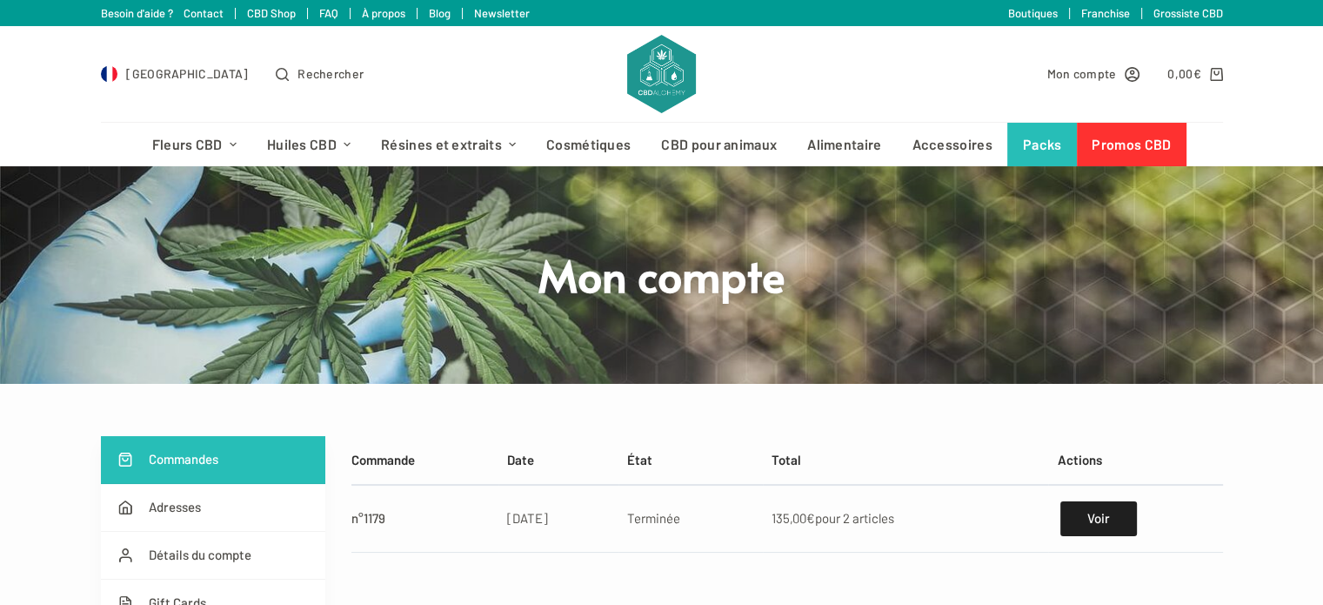
scroll to position [87, 0]
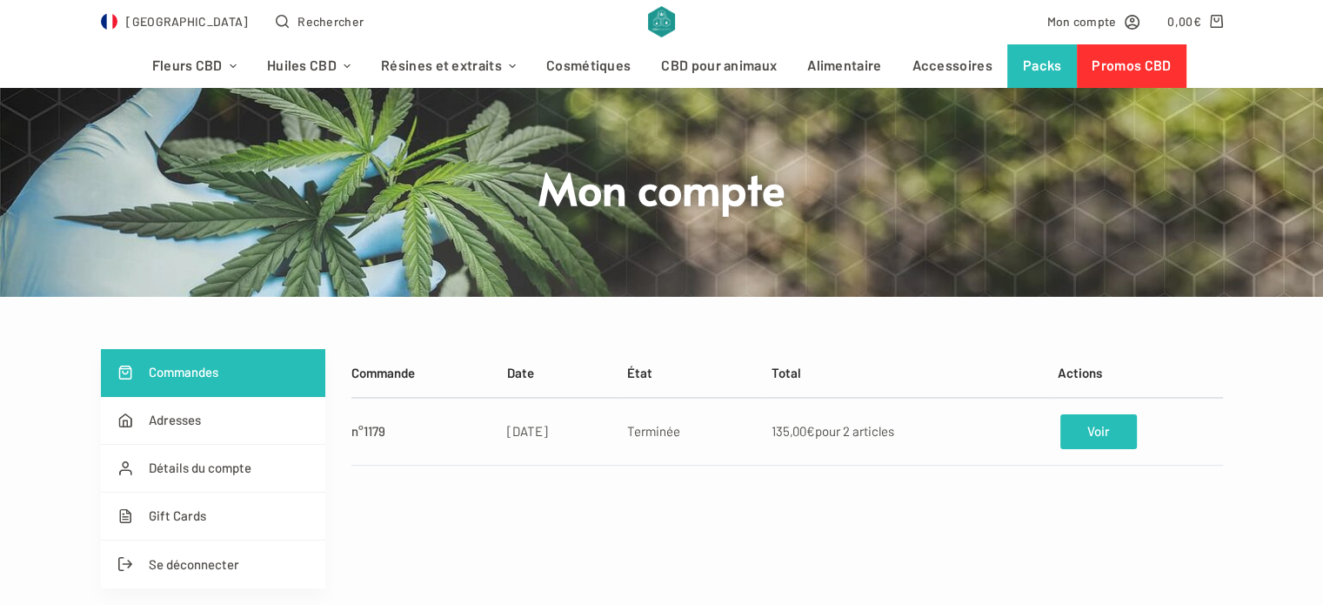
click at [1110, 431] on link "Voir" at bounding box center [1099, 431] width 76 height 35
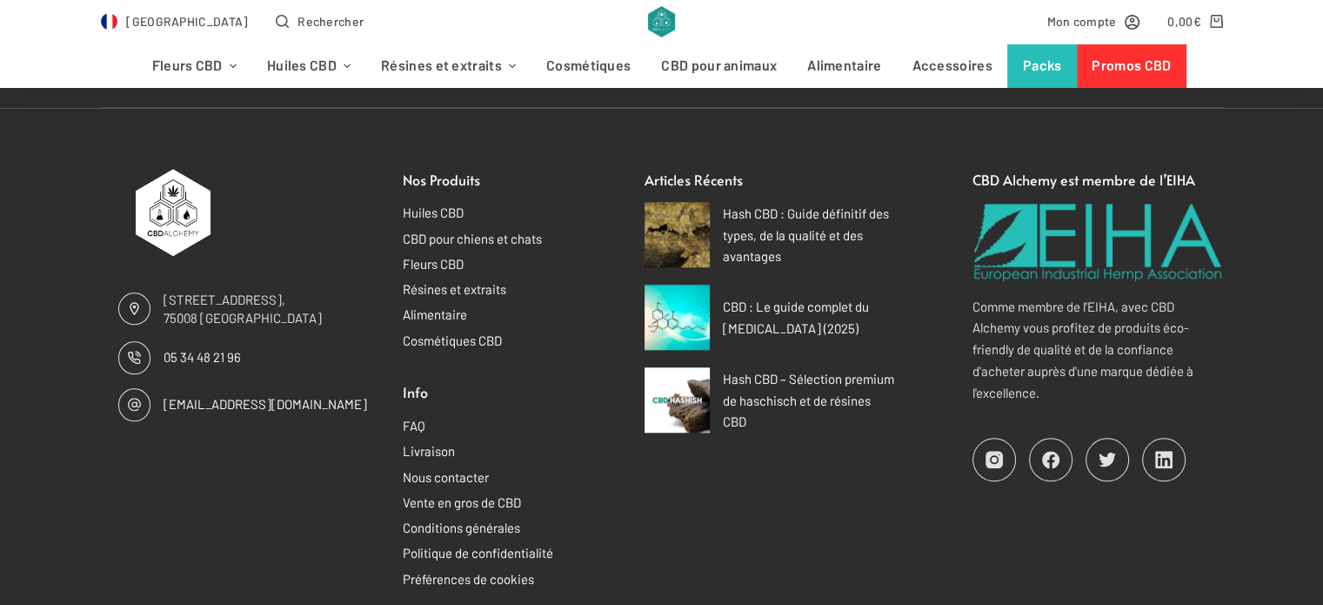
scroll to position [1740, 0]
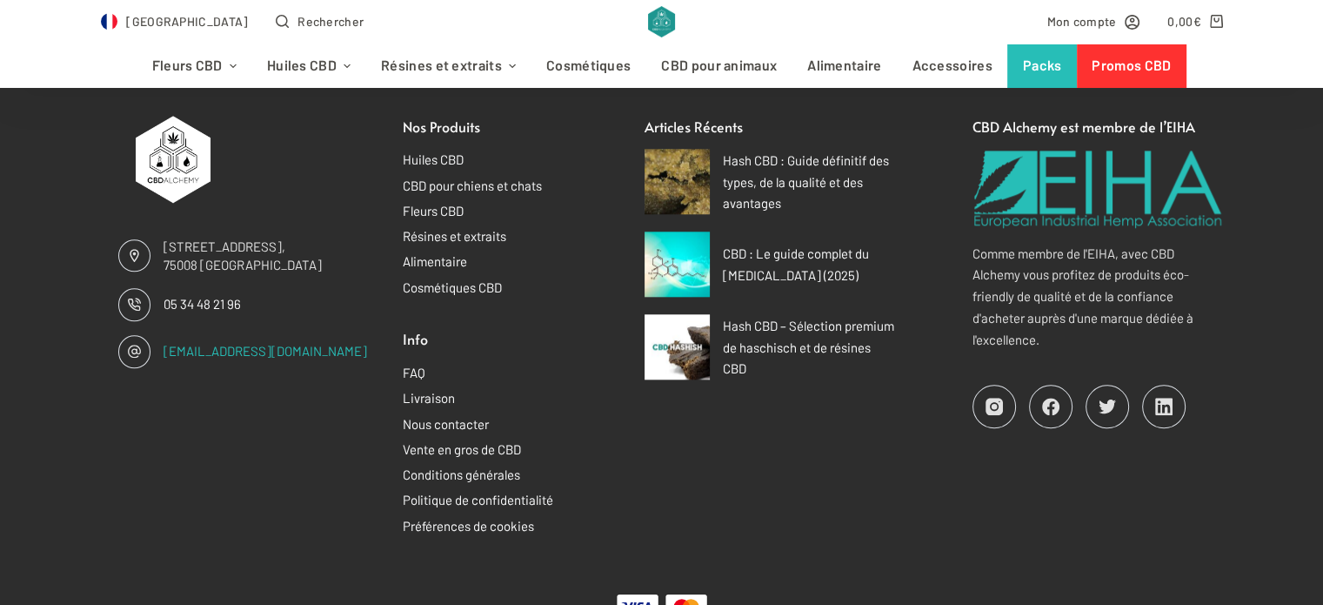
drag, startPoint x: 301, startPoint y: 349, endPoint x: 164, endPoint y: 354, distance: 137.6
click at [164, 354] on span "[EMAIL_ADDRESS][DOMAIN_NAME]" at bounding box center [266, 351] width 204 height 18
copy link "[EMAIL_ADDRESS][DOMAIN_NAME]"
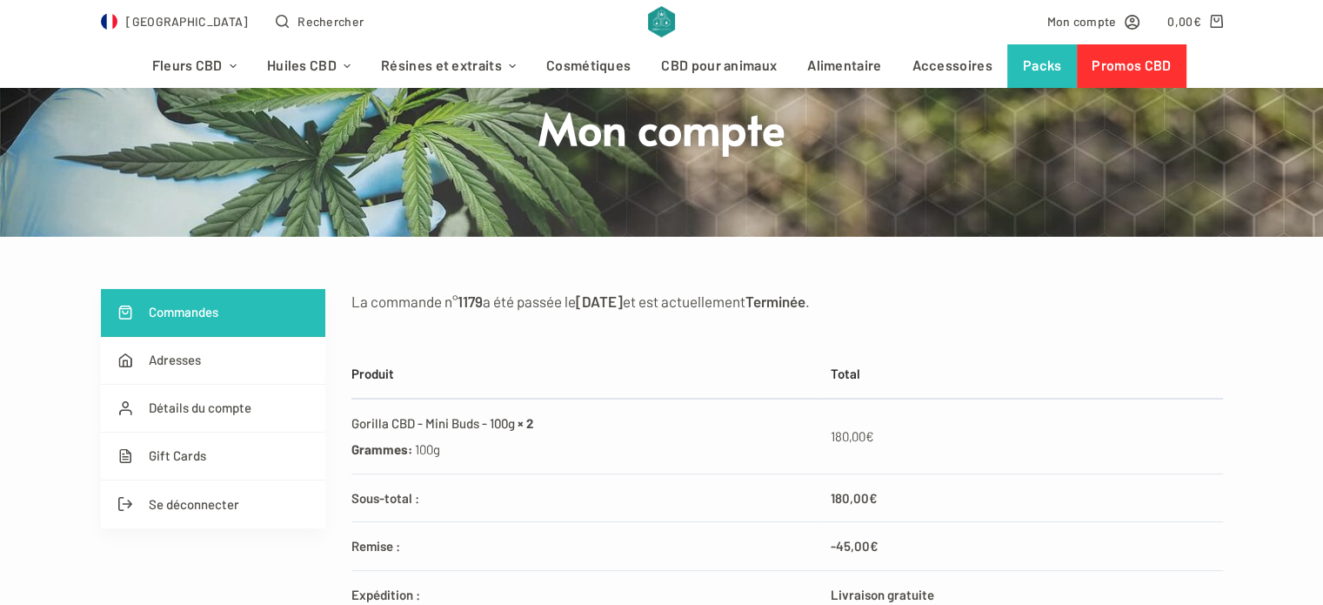
scroll to position [174, 0]
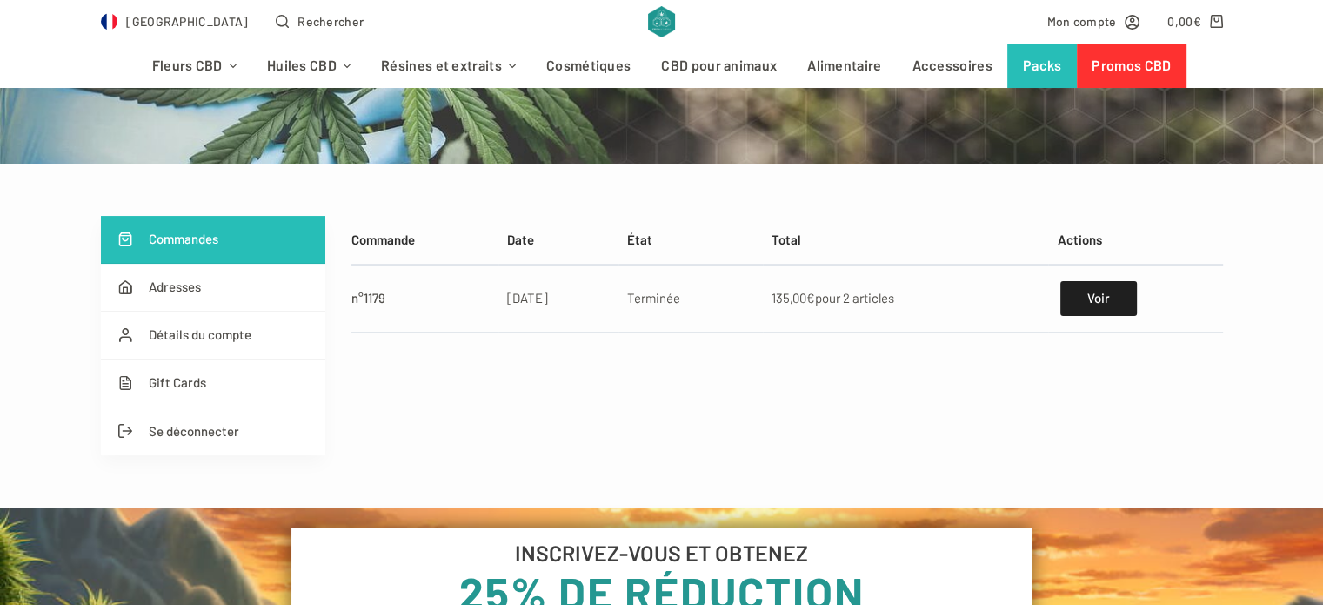
scroll to position [261, 0]
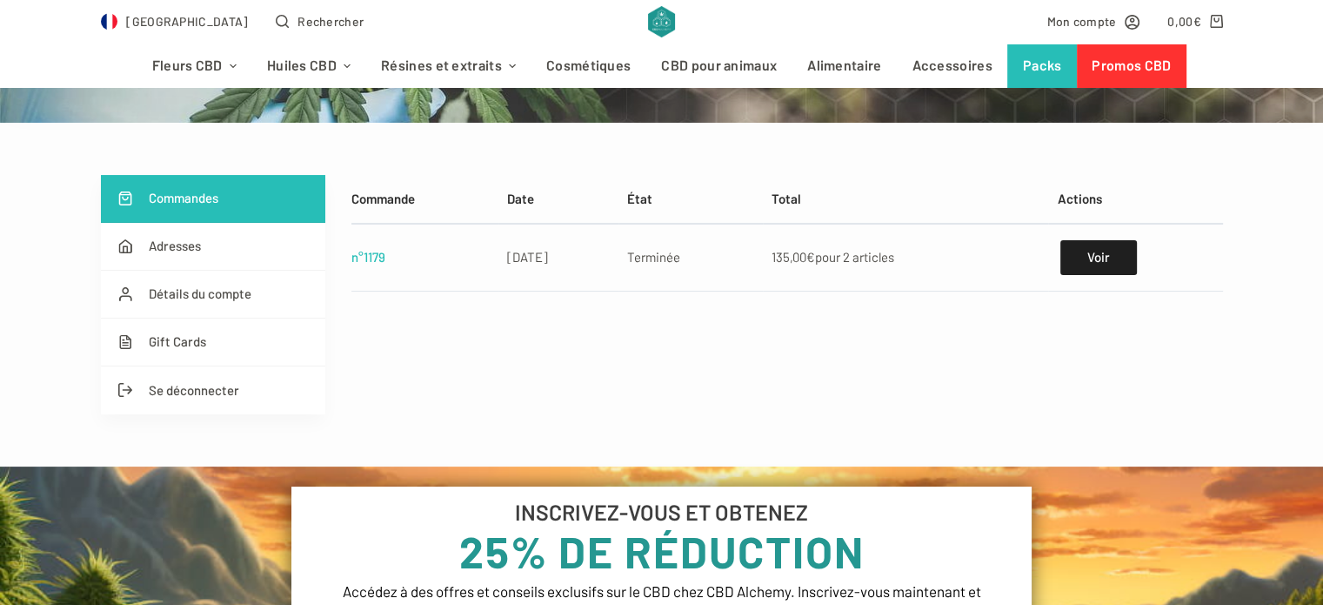
click at [382, 260] on link "n°1179" at bounding box center [368, 257] width 34 height 16
